Goal: Task Accomplishment & Management: Manage account settings

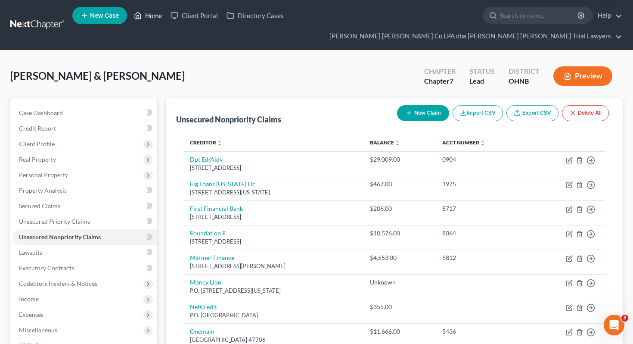
click at [150, 16] on link "Home" at bounding box center [148, 16] width 37 height 16
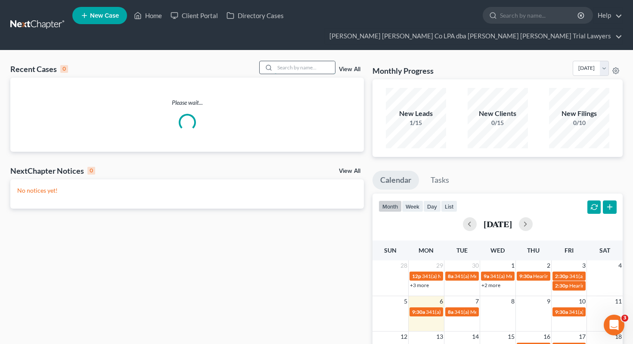
click at [291, 61] on input "search" at bounding box center [305, 67] width 60 height 12
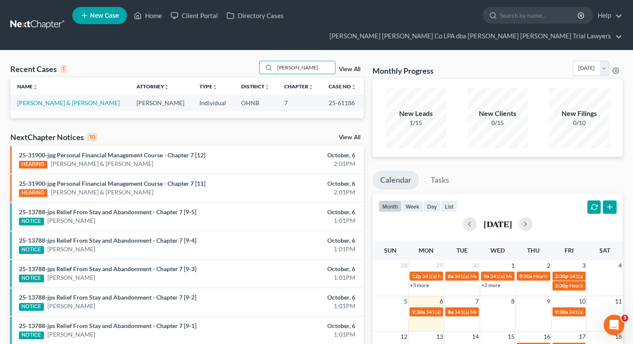
type input "[PERSON_NAME]"
click at [40, 99] on link "[PERSON_NAME] & [PERSON_NAME]" at bounding box center [68, 102] width 103 height 7
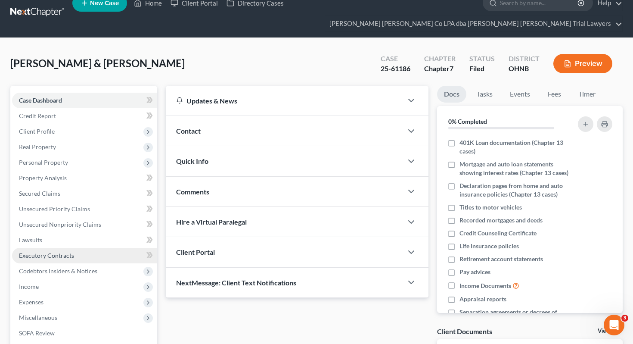
scroll to position [14, 0]
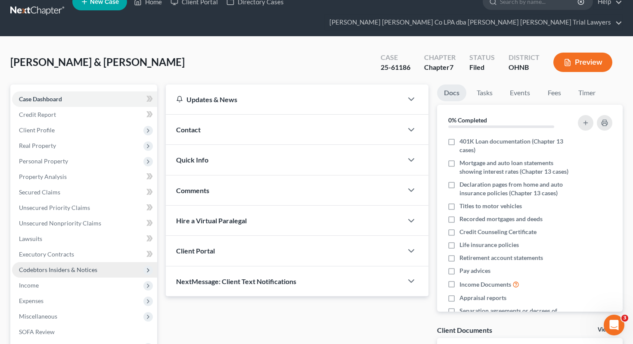
click at [60, 266] on span "Codebtors Insiders & Notices" at bounding box center [58, 269] width 78 height 7
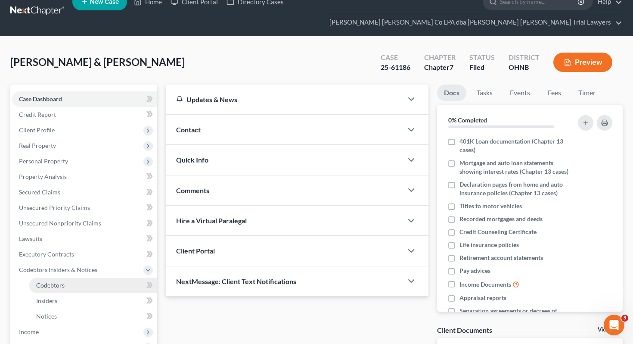
click at [62, 281] on span "Codebtors" at bounding box center [50, 284] width 28 height 7
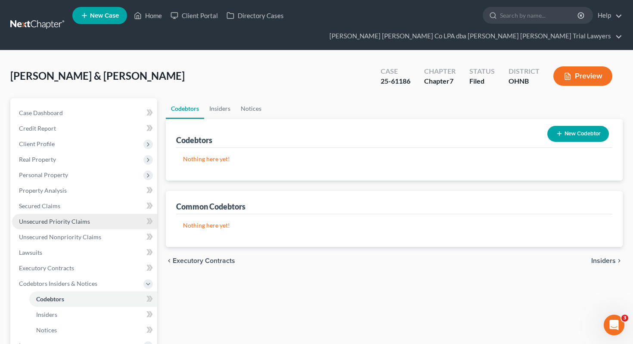
click at [72, 214] on link "Unsecured Priority Claims" at bounding box center [84, 222] width 145 height 16
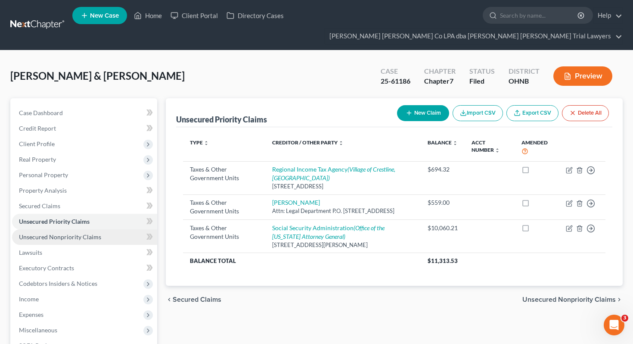
click at [73, 233] on span "Unsecured Nonpriority Claims" at bounding box center [60, 236] width 82 height 7
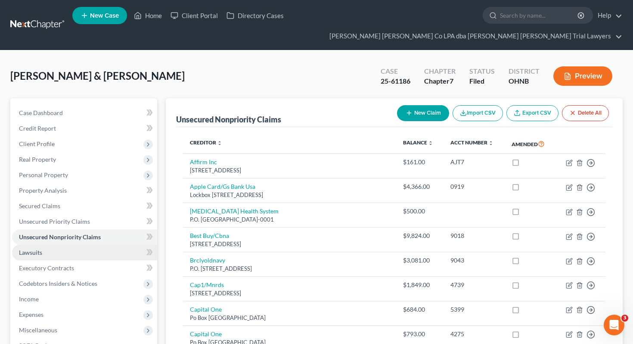
click at [128, 245] on link "Lawsuits" at bounding box center [84, 253] width 145 height 16
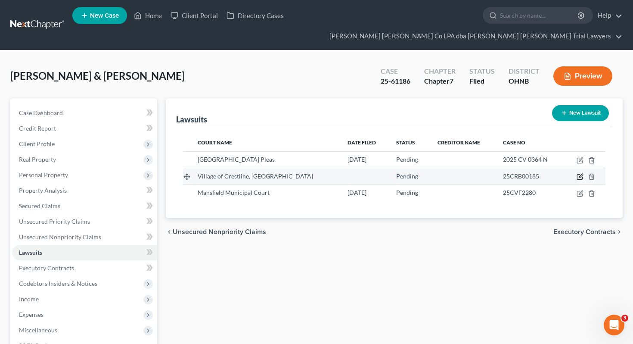
click at [580, 173] on icon "button" at bounding box center [580, 176] width 7 height 7
select select "36"
select select "0"
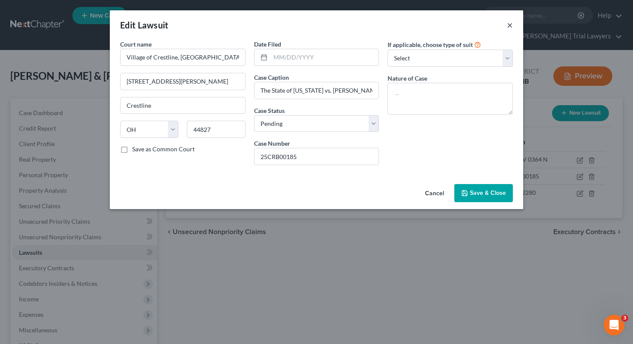
click at [509, 24] on button "×" at bounding box center [510, 25] width 6 height 10
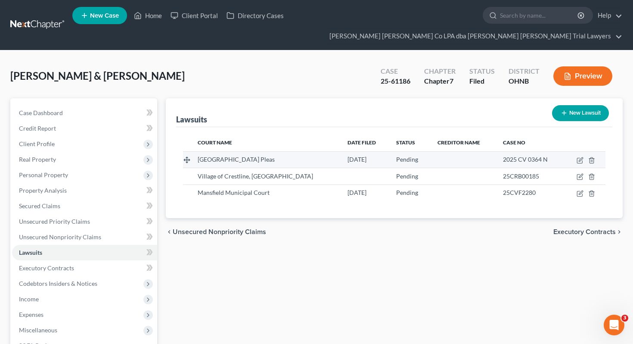
click at [575, 151] on td at bounding box center [584, 159] width 41 height 16
click at [579, 157] on icon "button" at bounding box center [581, 159] width 4 height 4
select select "36"
select select "0"
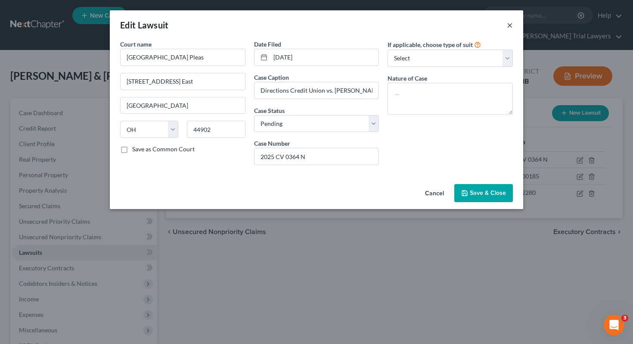
click at [509, 25] on button "×" at bounding box center [510, 25] width 6 height 10
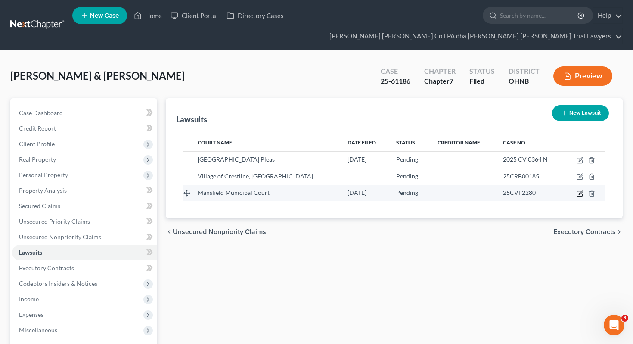
click at [581, 190] on icon "button" at bounding box center [580, 193] width 7 height 7
select select "36"
select select "0"
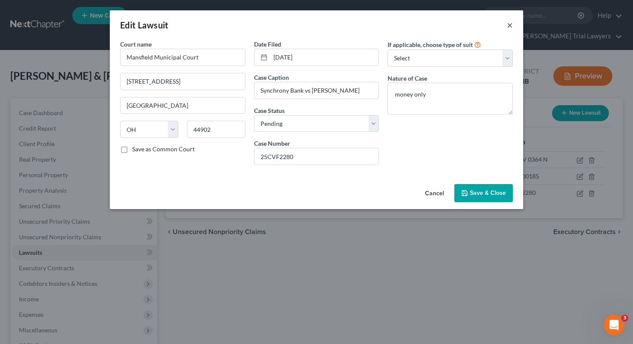
click at [510, 25] on button "×" at bounding box center [510, 25] width 6 height 10
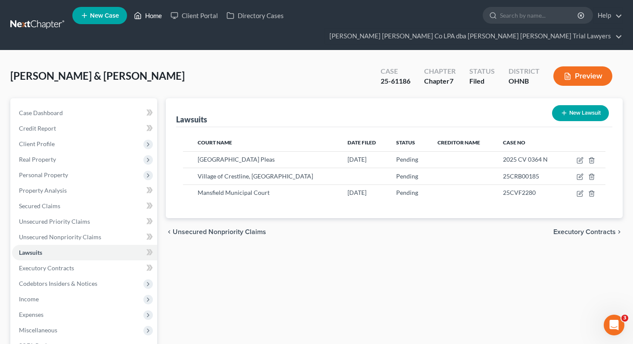
click at [150, 16] on link "Home" at bounding box center [148, 16] width 37 height 16
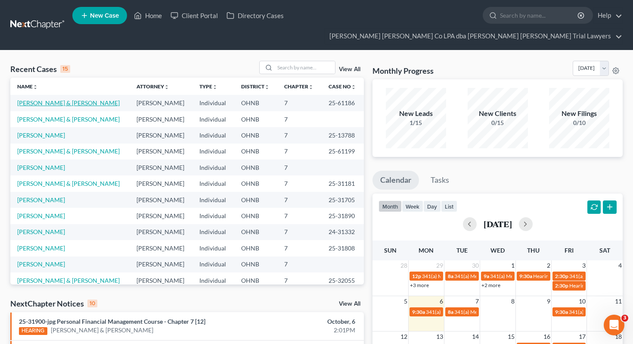
click at [53, 95] on td "[PERSON_NAME] & [PERSON_NAME]" at bounding box center [69, 103] width 119 height 16
click at [55, 99] on link "[PERSON_NAME] & [PERSON_NAME]" at bounding box center [68, 102] width 103 height 7
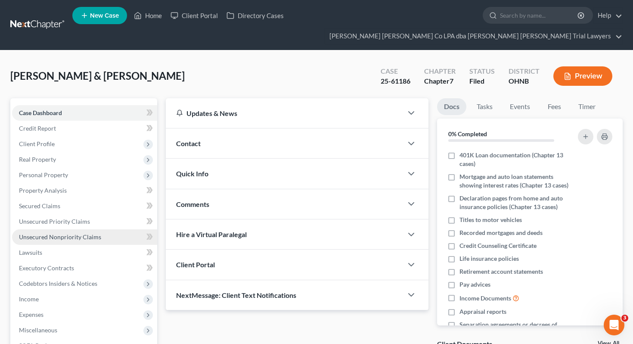
click at [59, 229] on link "Unsecured Nonpriority Claims" at bounding box center [84, 237] width 145 height 16
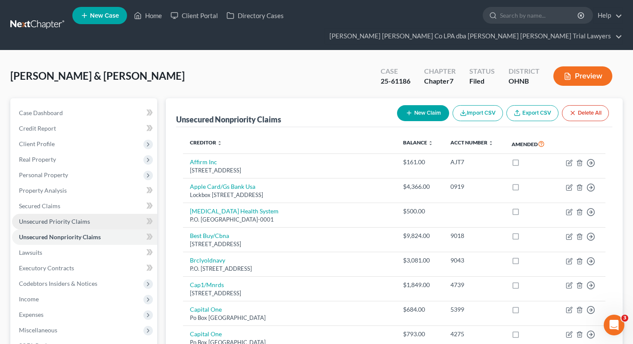
click at [66, 218] on span "Unsecured Priority Claims" at bounding box center [54, 221] width 71 height 7
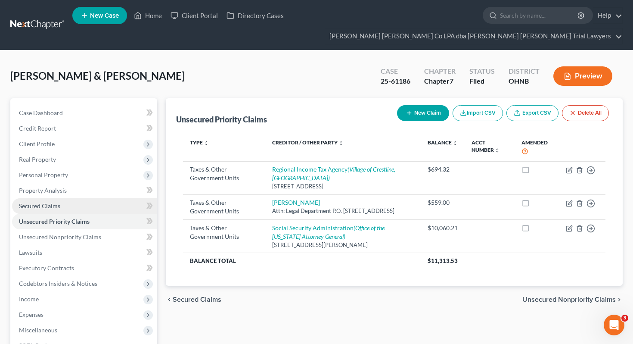
click at [123, 198] on link "Secured Claims" at bounding box center [84, 206] width 145 height 16
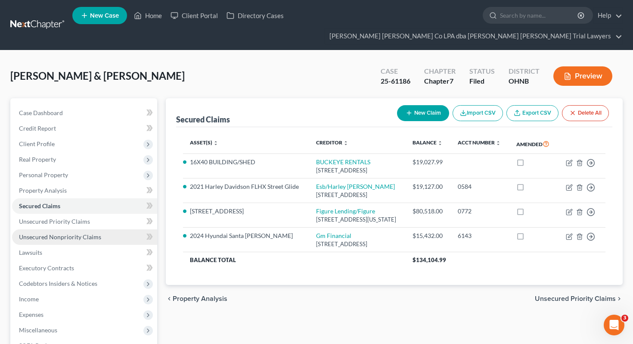
click at [118, 229] on link "Unsecured Nonpriority Claims" at bounding box center [84, 237] width 145 height 16
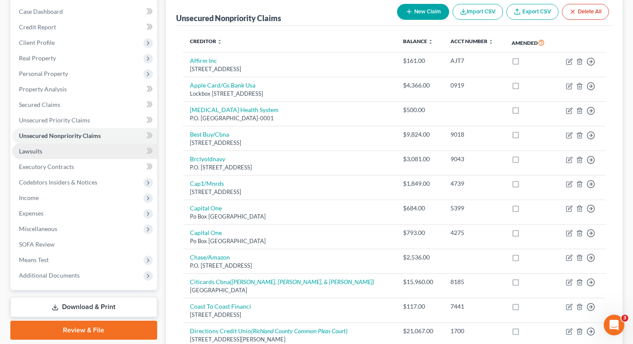
click at [105, 143] on link "Lawsuits" at bounding box center [84, 151] width 145 height 16
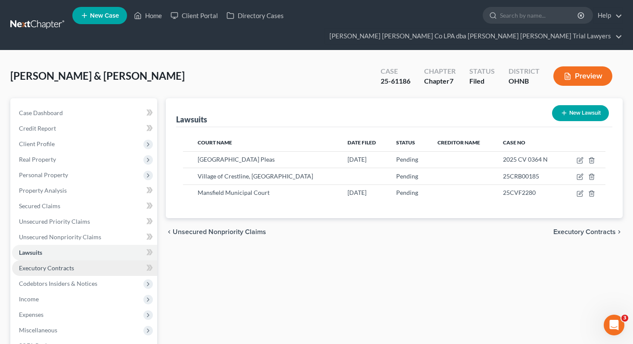
click at [115, 260] on link "Executory Contracts" at bounding box center [84, 268] width 145 height 16
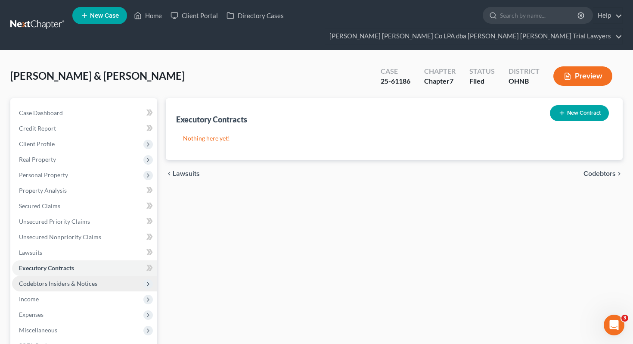
click at [112, 276] on span "Codebtors Insiders & Notices" at bounding box center [84, 284] width 145 height 16
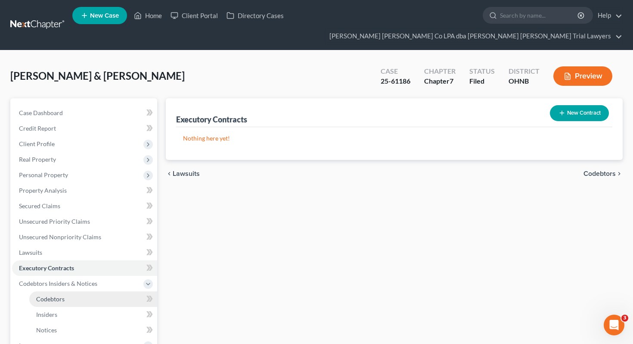
click at [108, 291] on link "Codebtors" at bounding box center [93, 299] width 128 height 16
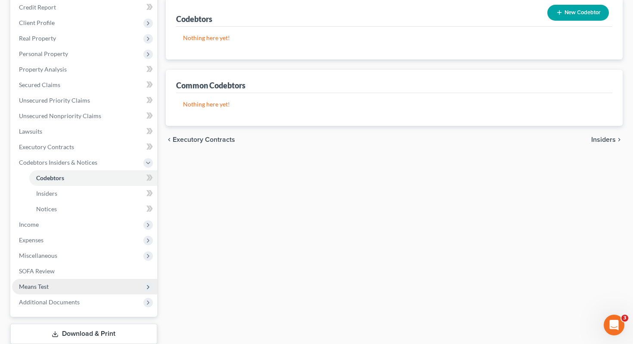
scroll to position [124, 0]
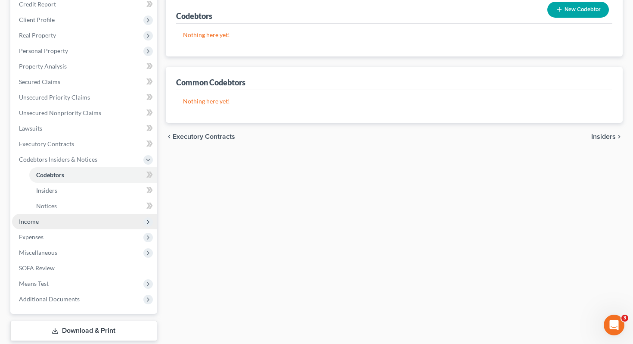
click at [104, 214] on span "Income" at bounding box center [84, 222] width 145 height 16
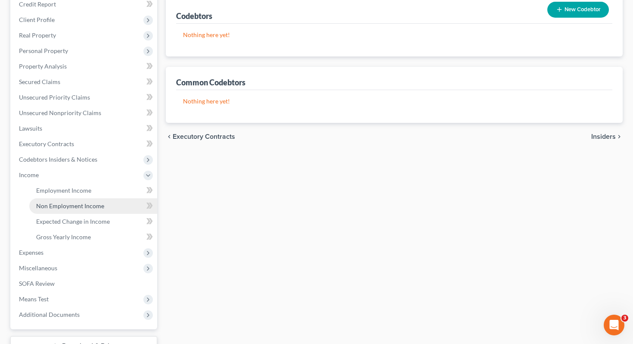
click at [104, 198] on link "Non Employment Income" at bounding box center [93, 206] width 128 height 16
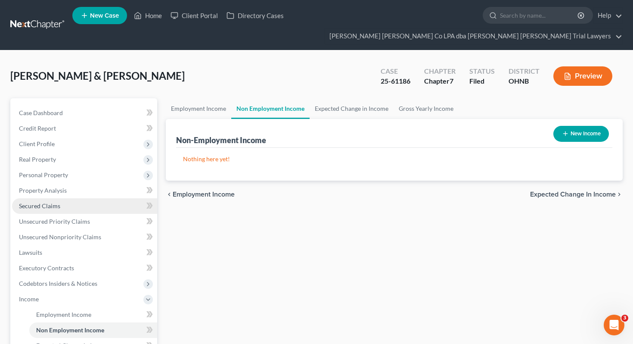
click at [103, 198] on link "Secured Claims" at bounding box center [84, 206] width 145 height 16
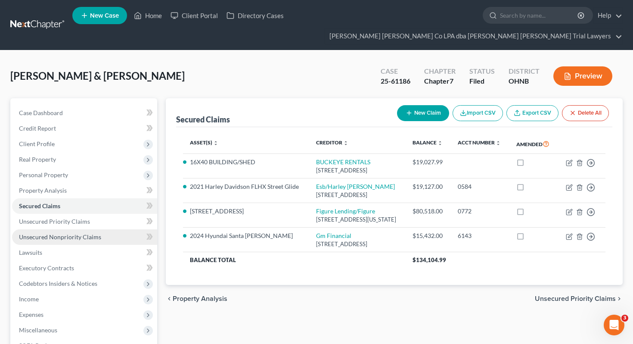
click at [99, 229] on link "Unsecured Nonpriority Claims" at bounding box center [84, 237] width 145 height 16
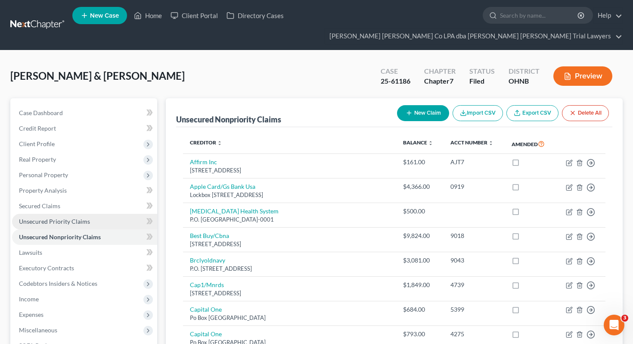
click at [107, 214] on link "Unsecured Priority Claims" at bounding box center [84, 222] width 145 height 16
